Goal: Transaction & Acquisition: Purchase product/service

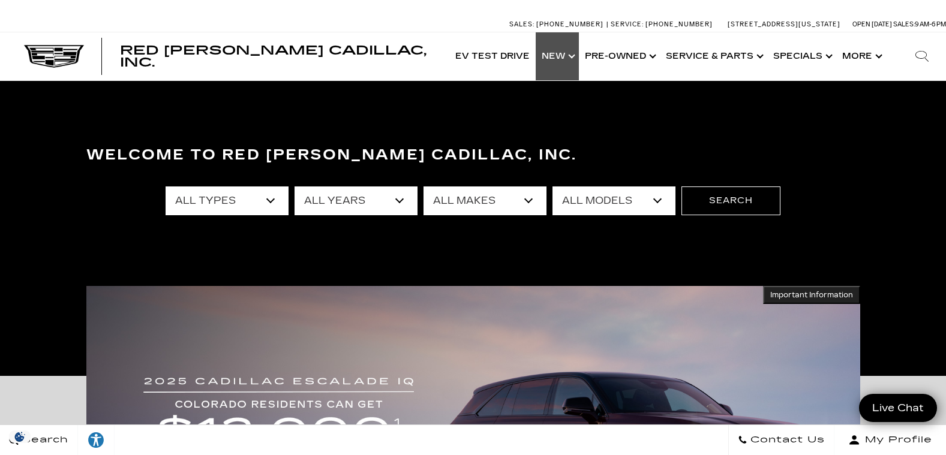
click at [556, 58] on link "Show New" at bounding box center [556, 56] width 43 height 48
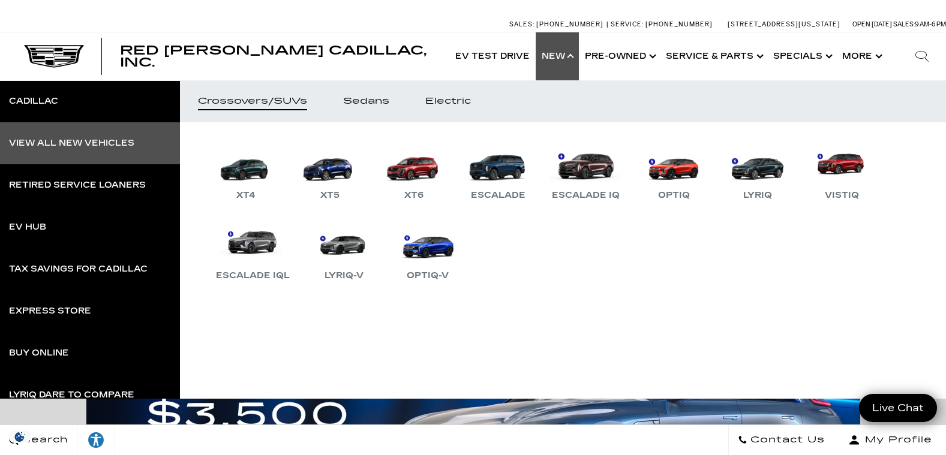
click at [94, 144] on div "View All New Vehicles" at bounding box center [71, 143] width 125 height 8
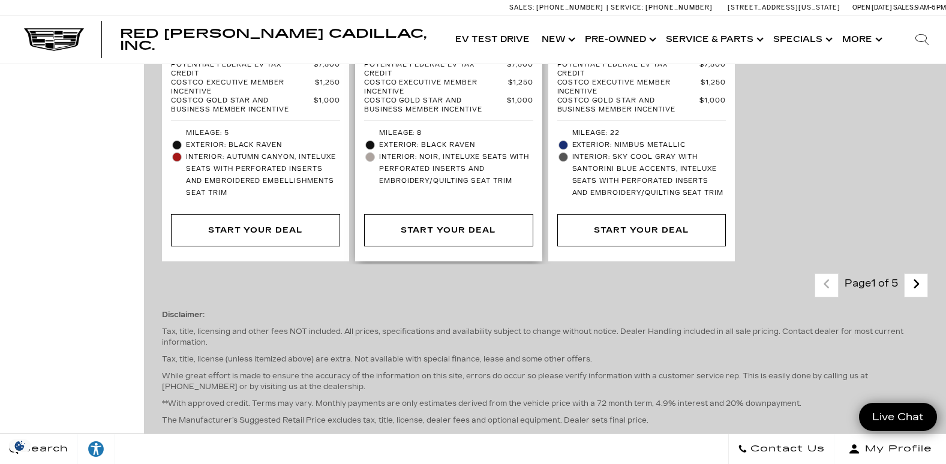
scroll to position [3358, 0]
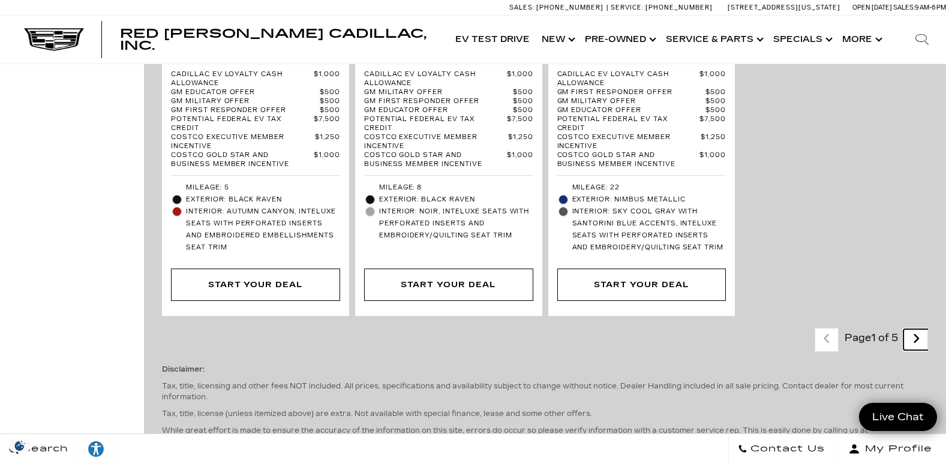
click at [929, 329] on link "Next - Page" at bounding box center [916, 339] width 26 height 21
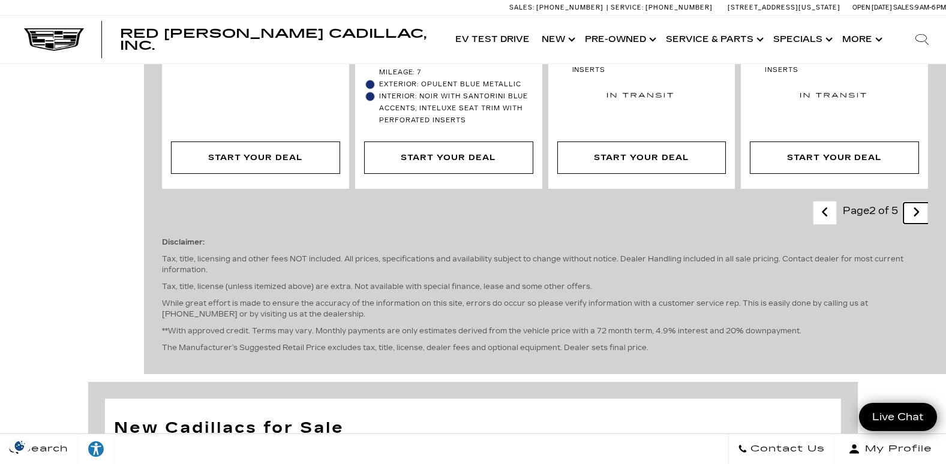
scroll to position [2878, 0]
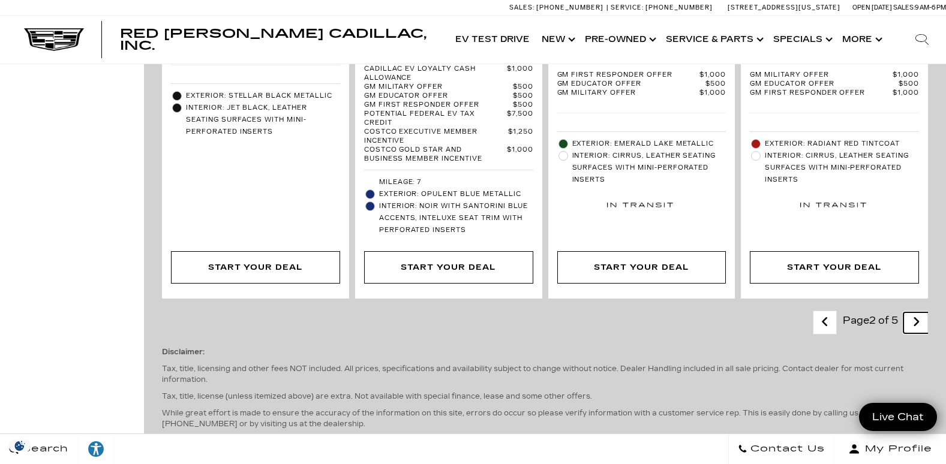
click at [920, 312] on icon "next page" at bounding box center [916, 321] width 8 height 19
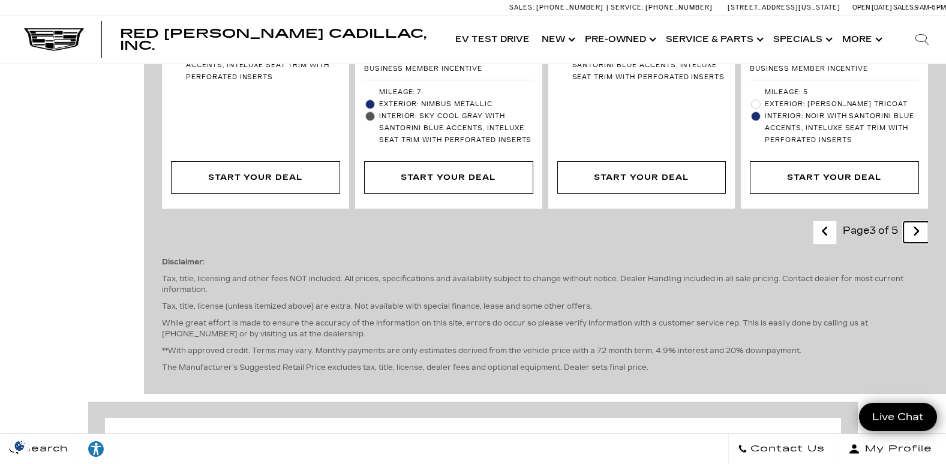
scroll to position [3058, 0]
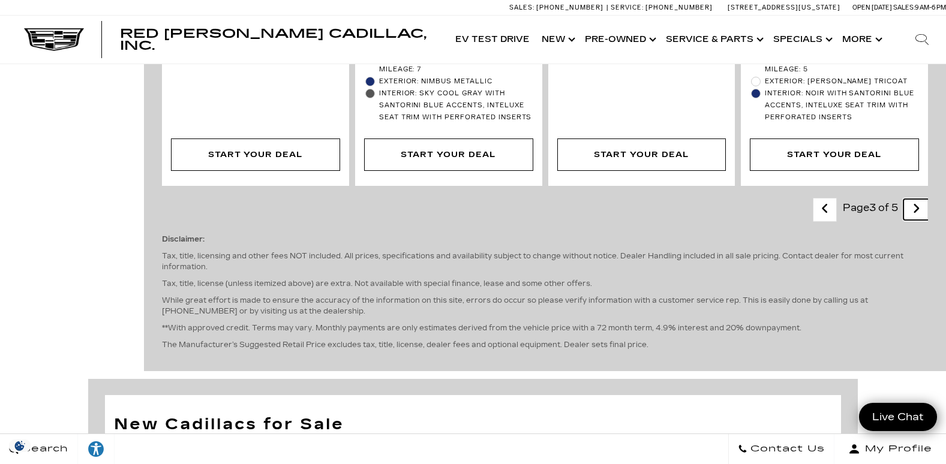
click at [920, 199] on icon "next page" at bounding box center [916, 208] width 8 height 19
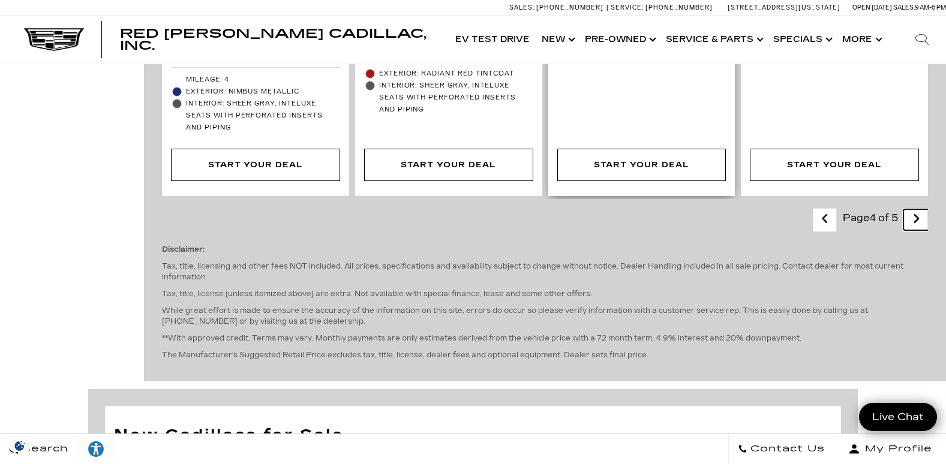
scroll to position [3058, 0]
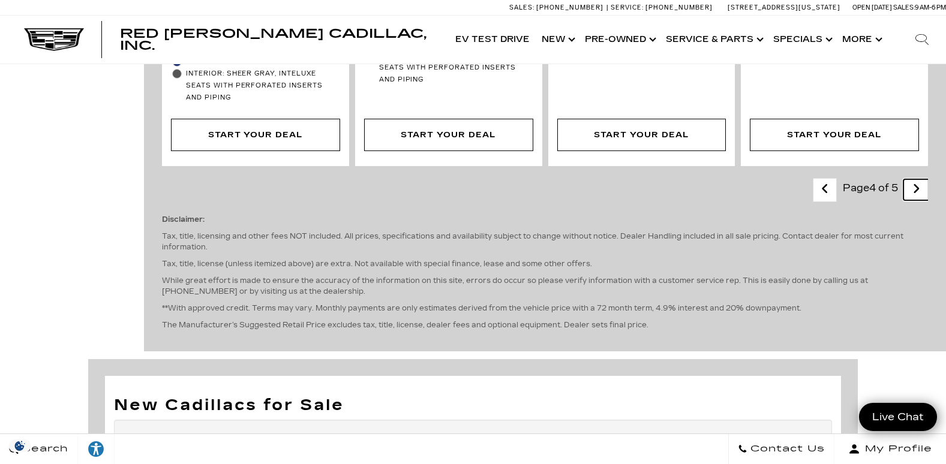
click at [920, 179] on icon "next page" at bounding box center [916, 188] width 8 height 19
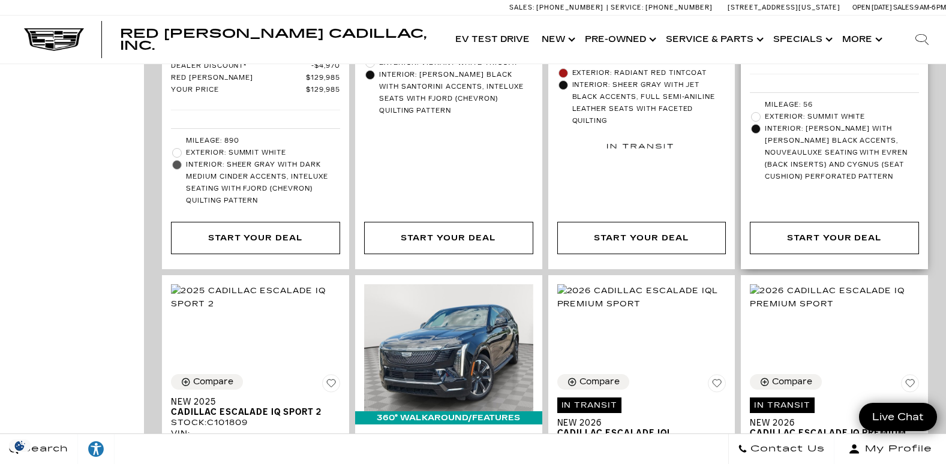
scroll to position [1559, 0]
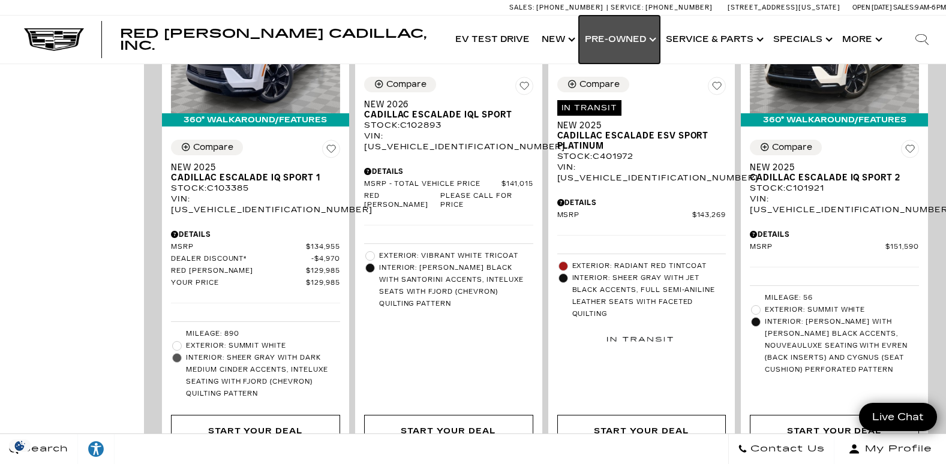
click at [612, 38] on link "Show Pre-Owned" at bounding box center [619, 40] width 81 height 48
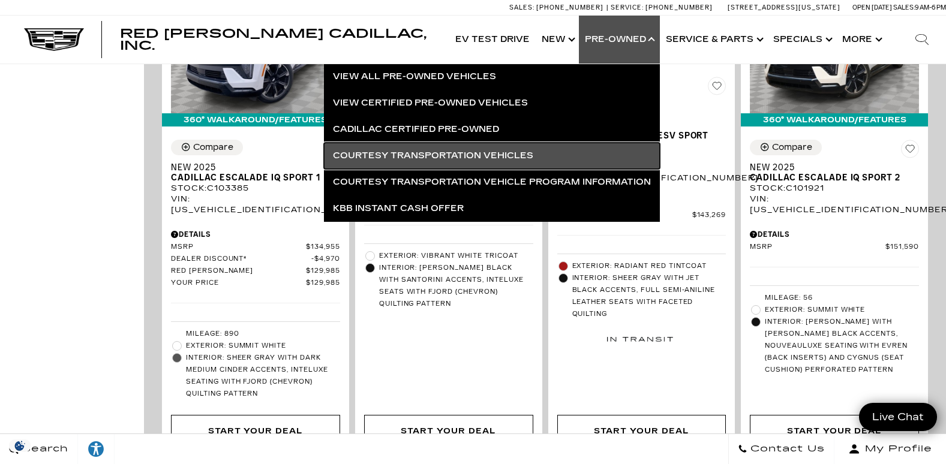
click at [443, 155] on link "Courtesy Transportation Vehicles" at bounding box center [492, 156] width 336 height 26
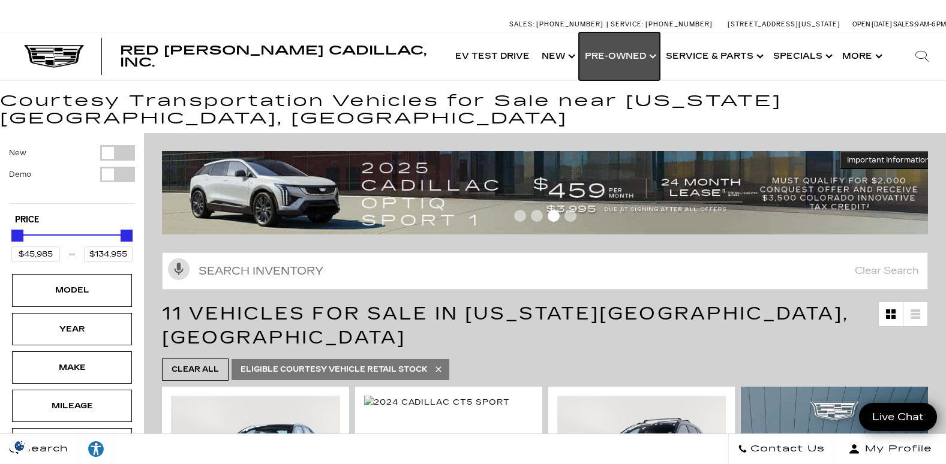
click at [598, 55] on link "Show Pre-Owned" at bounding box center [619, 56] width 81 height 48
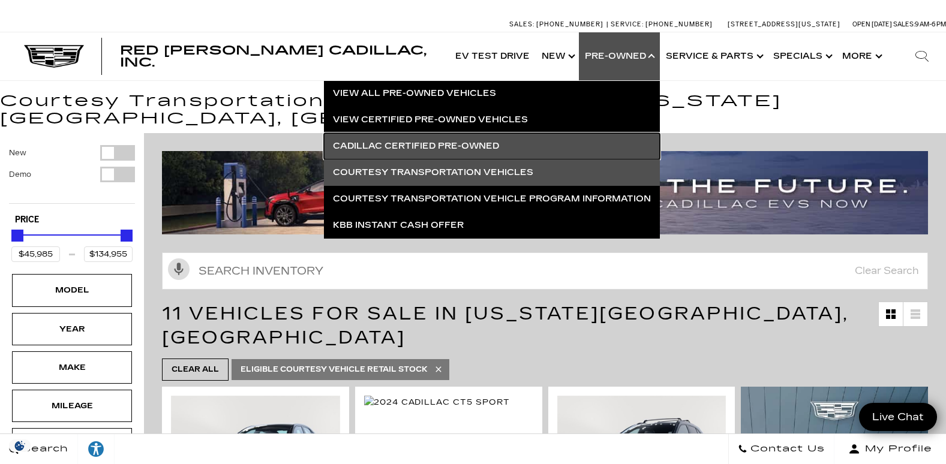
click at [409, 144] on link "Cadillac Certified Pre-Owned" at bounding box center [492, 146] width 336 height 26
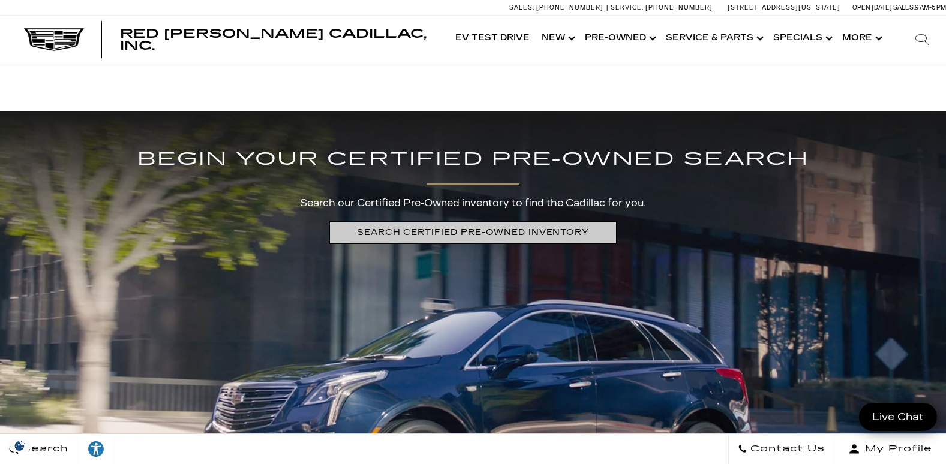
scroll to position [2338, 0]
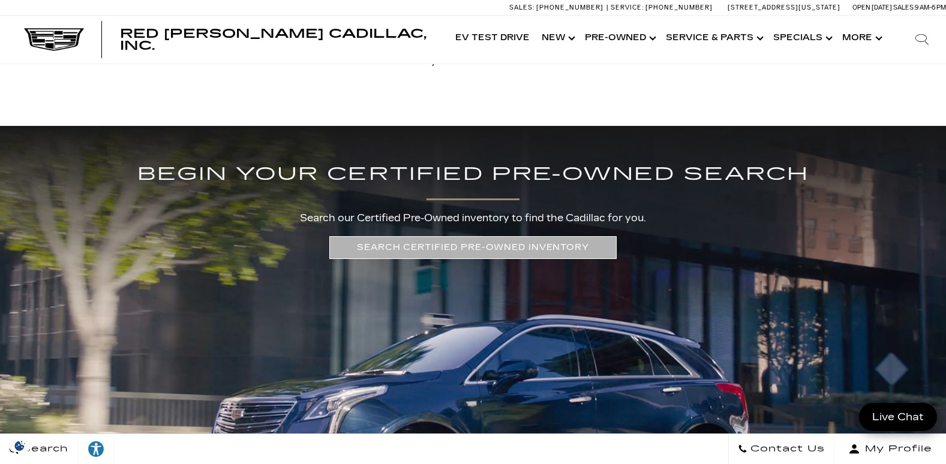
click at [453, 248] on link "SEARCH CERTIFIED PRE-OWNED INVENTORY" at bounding box center [472, 247] width 287 height 22
